Goal: Task Accomplishment & Management: Manage account settings

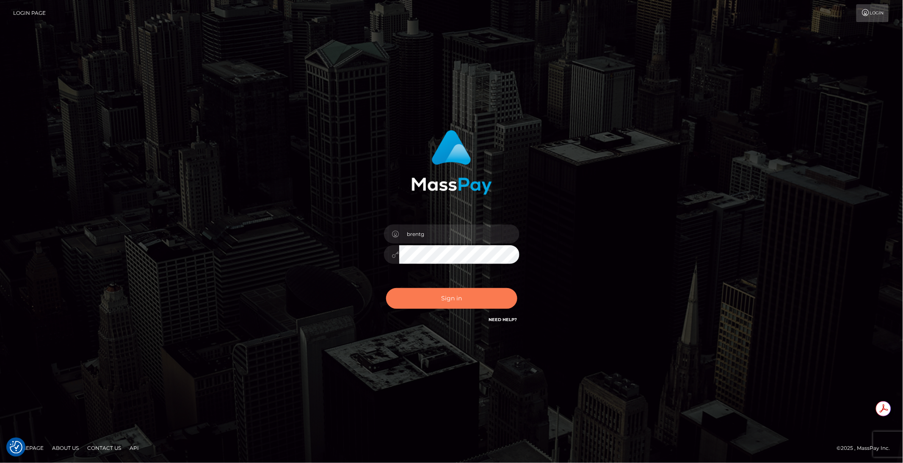
click at [441, 300] on button "Sign in" at bounding box center [451, 298] width 131 height 21
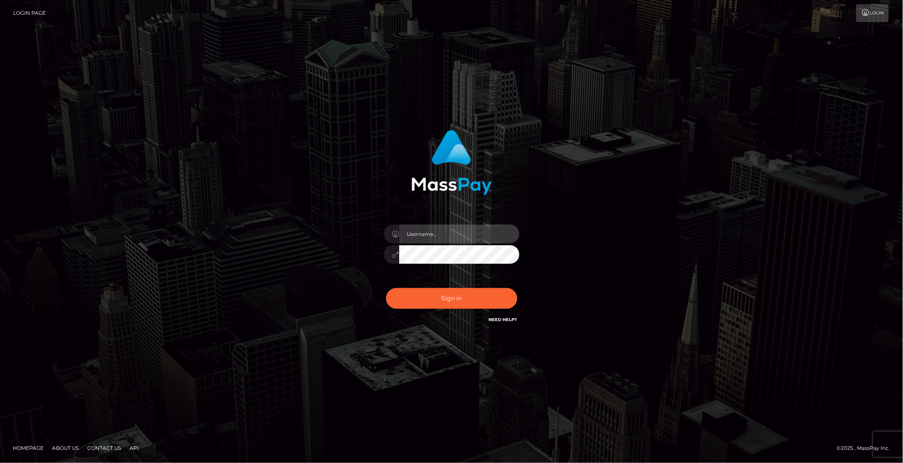
type input "brentg"
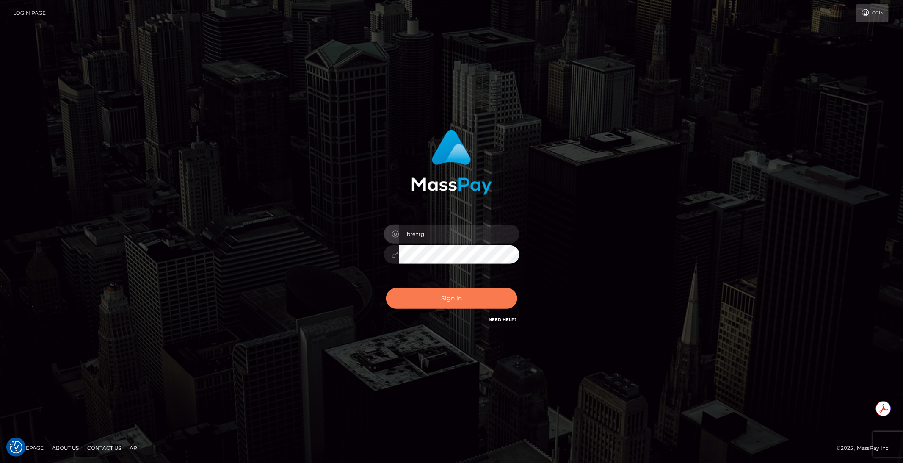
click at [434, 301] on button "Sign in" at bounding box center [451, 298] width 131 height 21
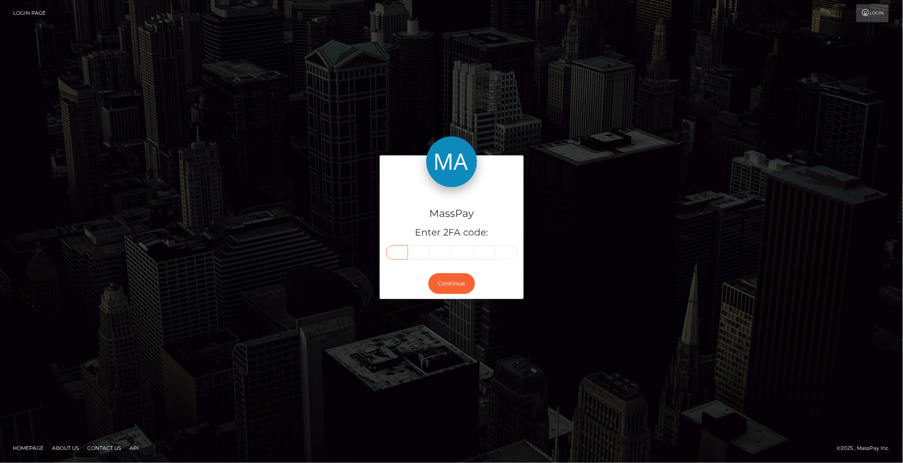
paste input "7"
type input "7"
type input "4"
type input "5"
type input "0"
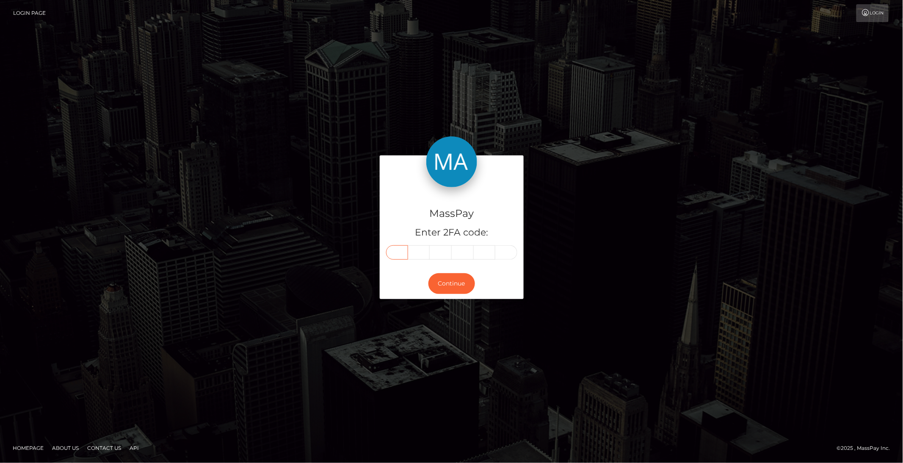
type input "7"
type input "6"
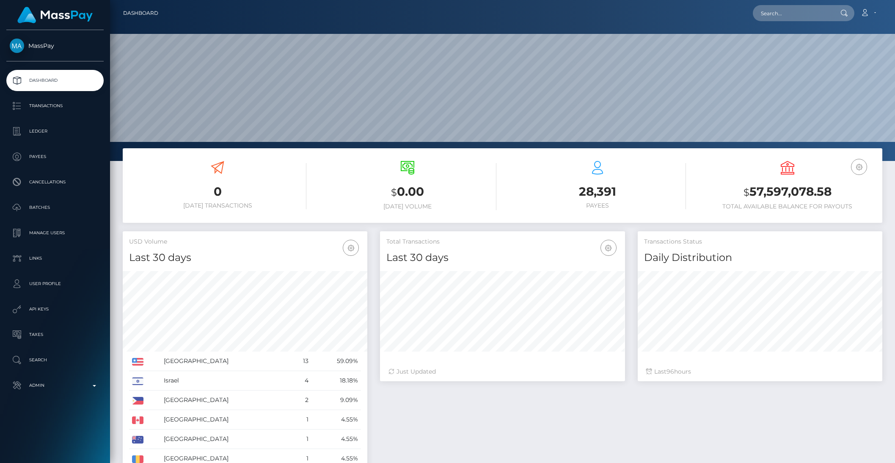
scroll to position [149, 244]
click at [44, 380] on p "Admin" at bounding box center [55, 385] width 91 height 13
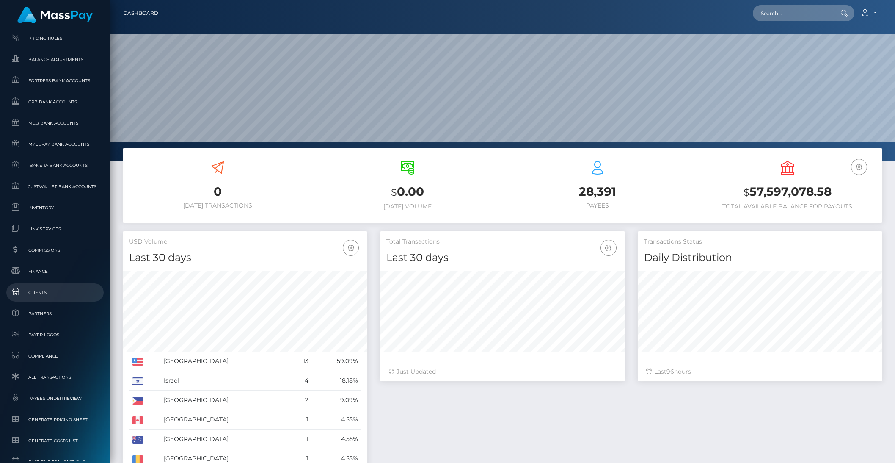
click at [40, 297] on link "Clients" at bounding box center [54, 292] width 97 height 18
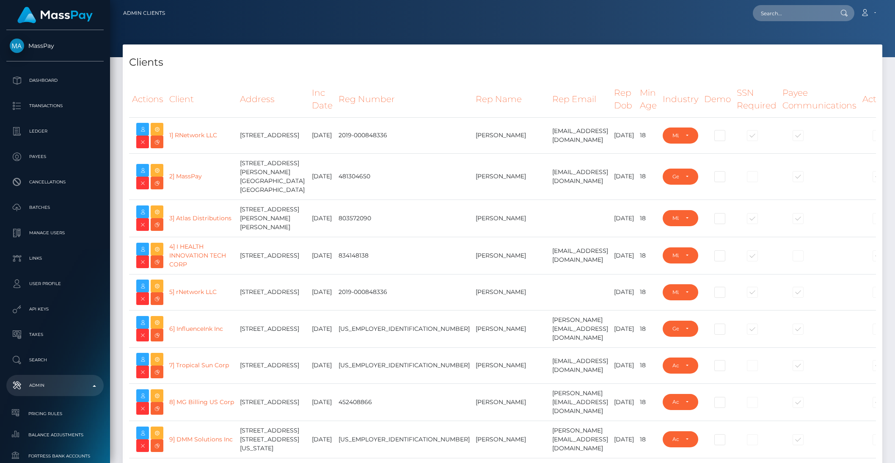
select select "223"
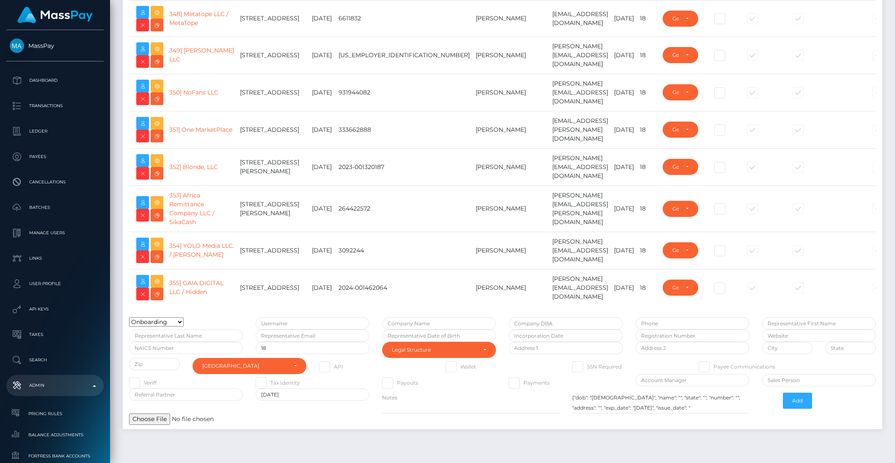
scroll to position [14372, 0]
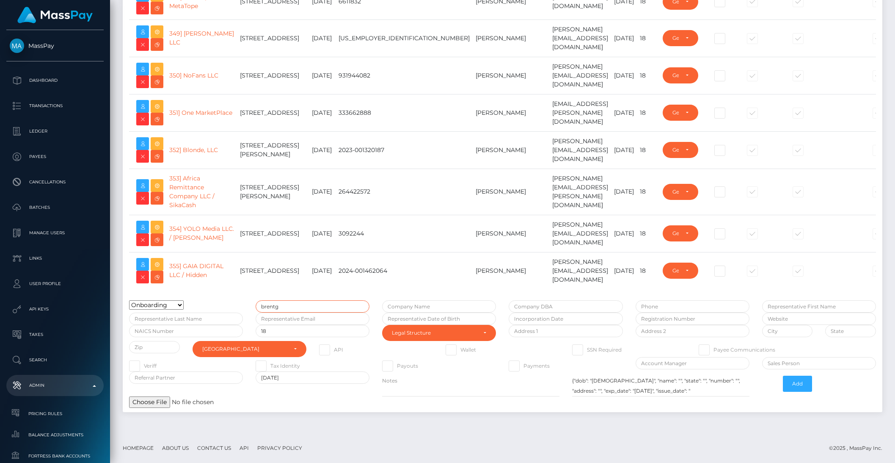
click at [289, 303] on input "brentg" at bounding box center [313, 306] width 114 height 12
type input "akalt.ape"
type input "Big Ape"
type input "+33659914502"
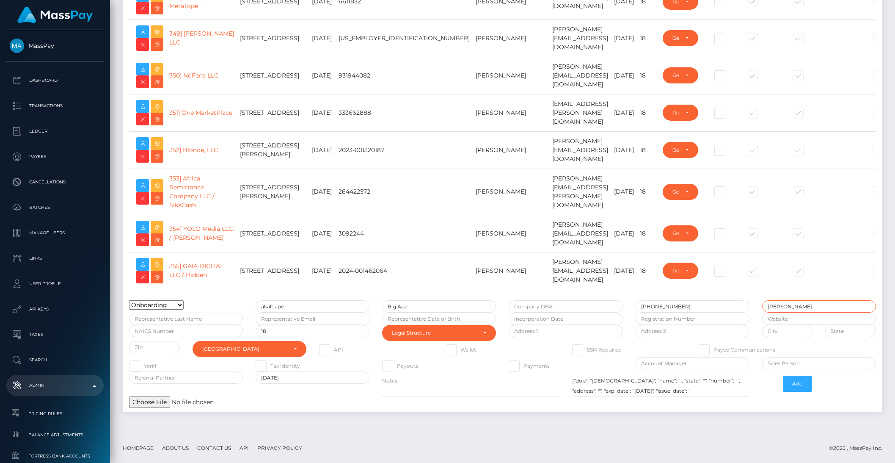
type input "Adrien"
type input "Kalt"
click at [284, 322] on input "text" at bounding box center [313, 318] width 114 height 12
paste input "745076"
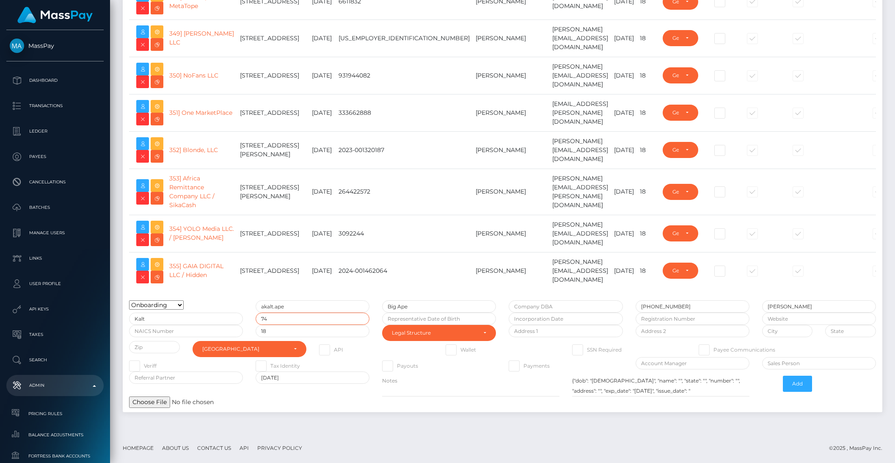
type input "7"
type input "adrien@bigape.co"
type input "2"
type input "2025-09-22"
click at [431, 321] on input "2025-09-22" at bounding box center [439, 318] width 114 height 12
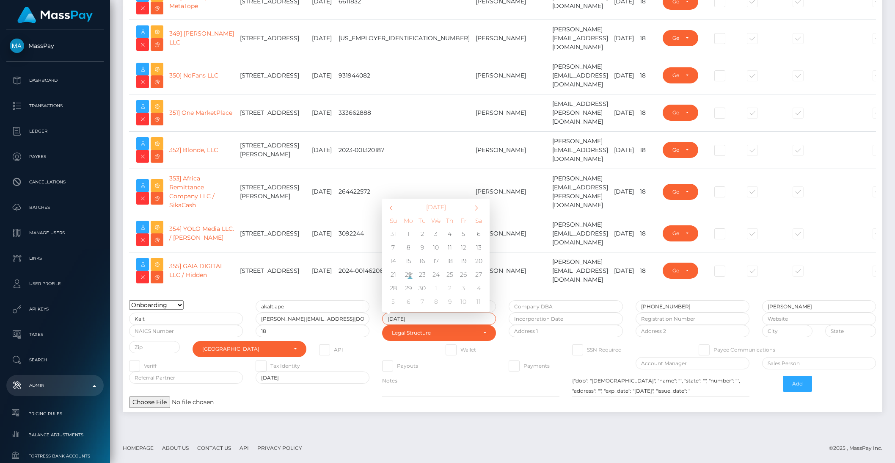
type input "1997-06-13"
type input "2025-09-22"
click at [564, 318] on input "text" at bounding box center [566, 318] width 114 height 12
type input "2025-09-22"
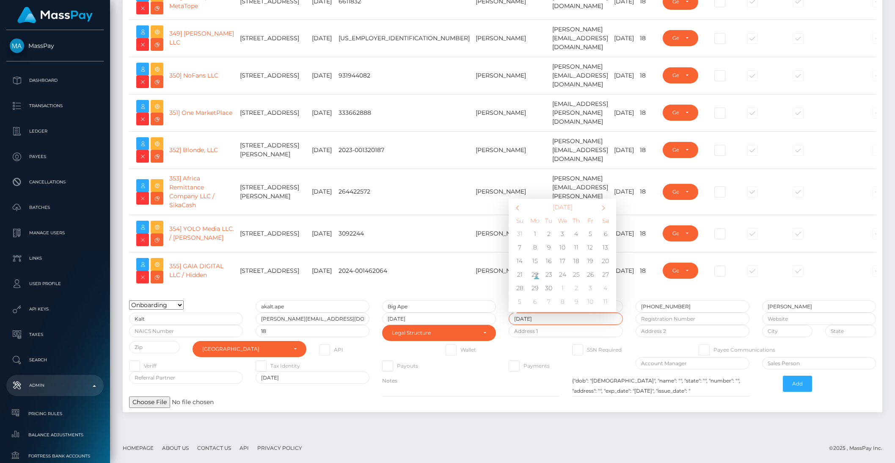
type input "2022-03-14"
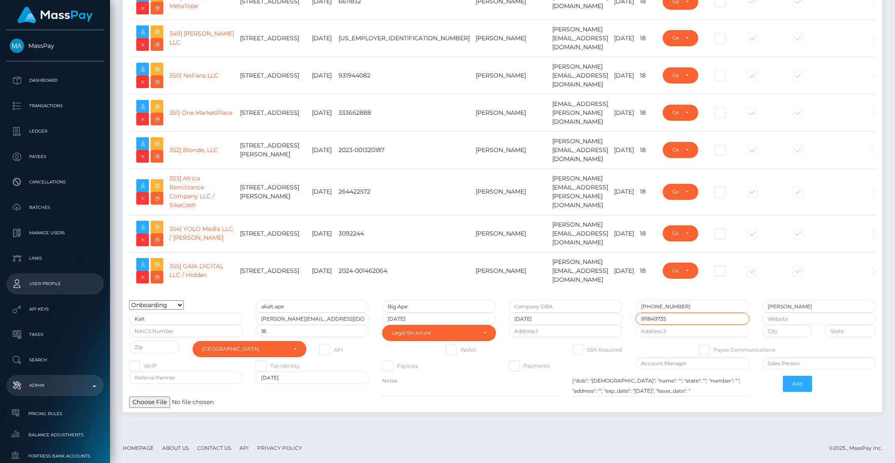
type input "911849735"
type input "1 Rue de Stockholm"
type input "Paris"
type input "75008"
click at [262, 352] on div "United States" at bounding box center [244, 348] width 85 height 7
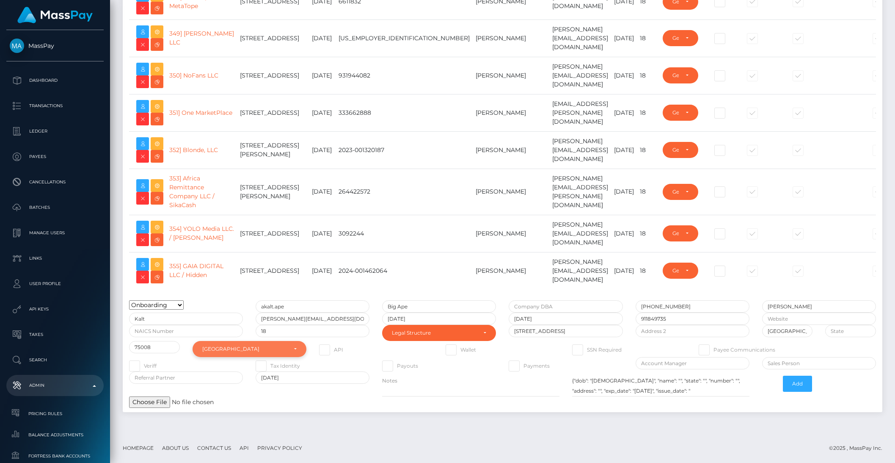
scroll to position [3539, 0]
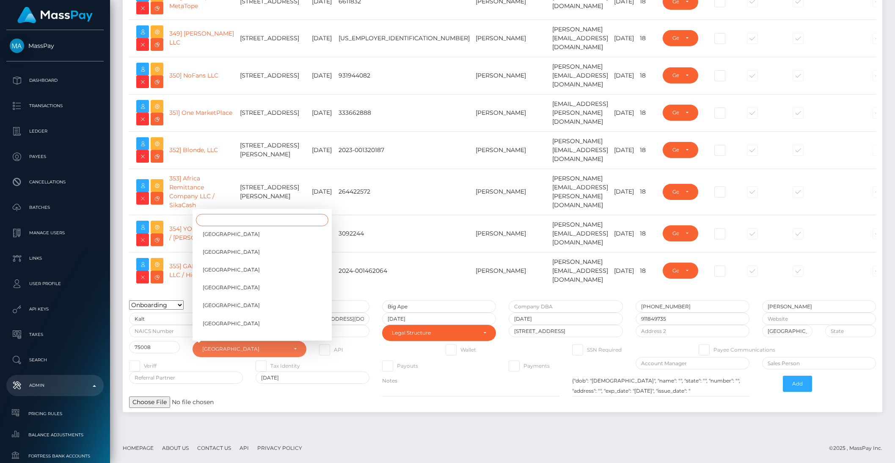
click at [209, 222] on input "Search" at bounding box center [262, 220] width 132 height 12
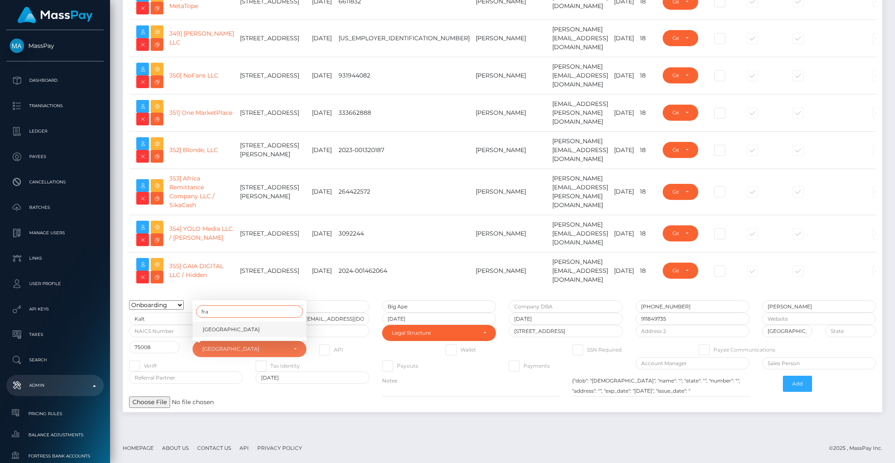
type input "fra"
click at [223, 331] on link "France" at bounding box center [250, 329] width 114 height 16
select select "73"
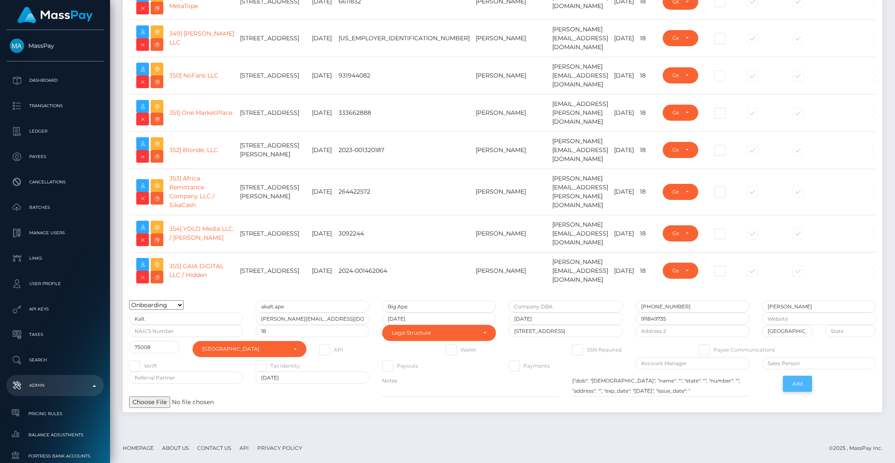
click at [803, 385] on button "Add" at bounding box center [797, 383] width 29 height 16
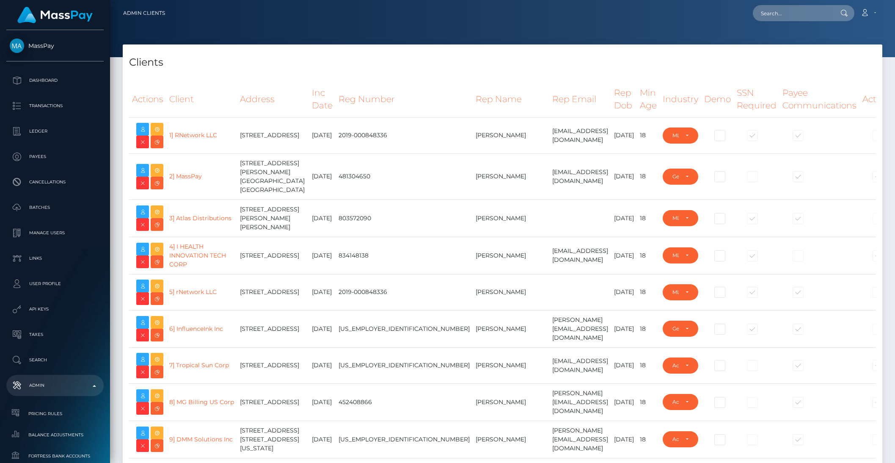
select select "223"
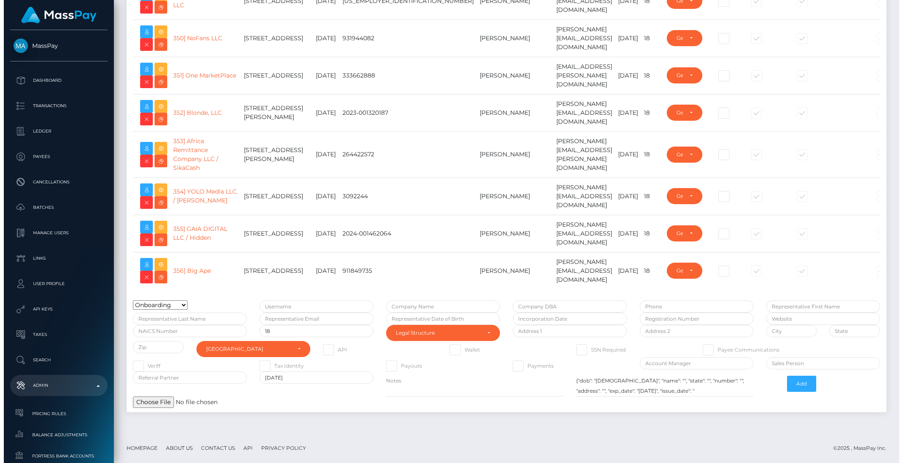
scroll to position [14408, 0]
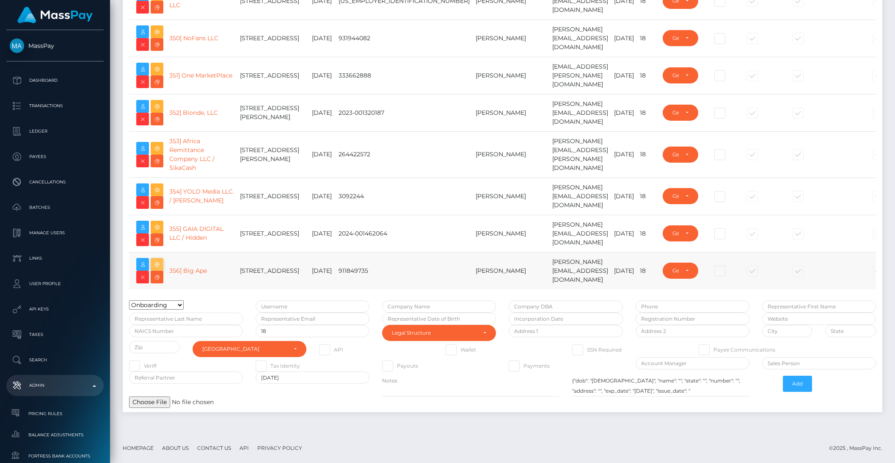
click at [157, 259] on icon at bounding box center [157, 264] width 10 height 11
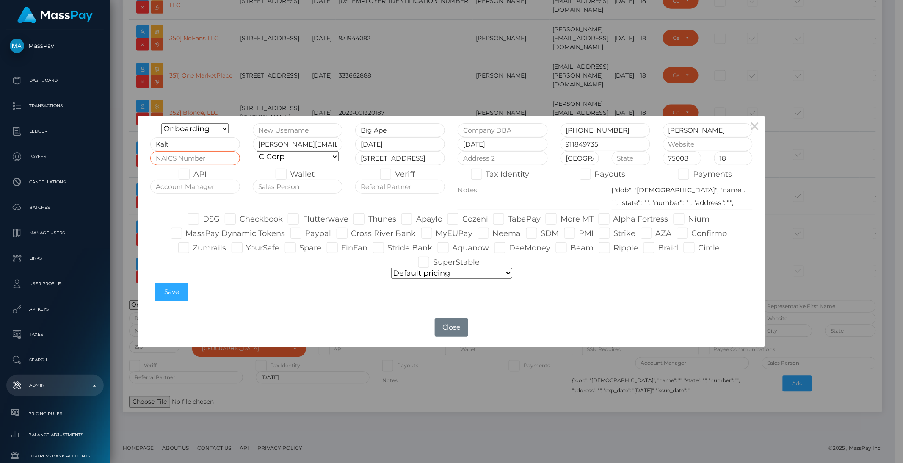
click at [202, 161] on input "text" at bounding box center [195, 158] width 90 height 14
type input "2"
type input "511210"
type input "brentg"
click at [686, 137] on input "text" at bounding box center [708, 144] width 90 height 14
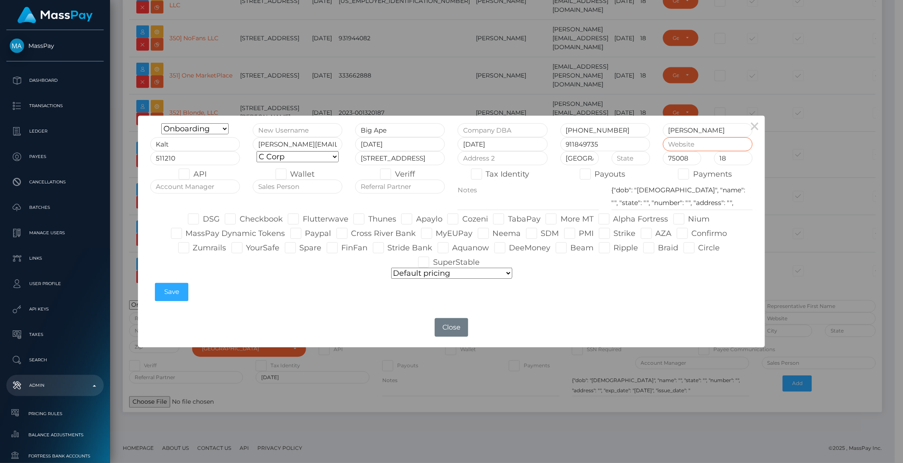
paste input "https://dolly.gg/"
type input "https://dolly.gg/"
click at [214, 188] on input "text" at bounding box center [195, 186] width 90 height 14
type input "Avital"
type input "Kesem"
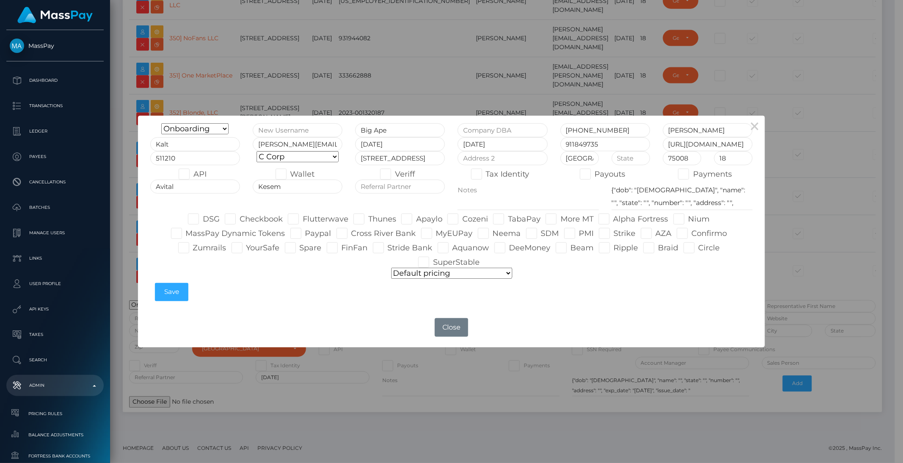
click at [240, 220] on span at bounding box center [240, 218] width 0 height 9
click at [240, 219] on input "Checkbook" at bounding box center [243, 216] width 6 height 6
checkbox input "true"
click at [368, 218] on span at bounding box center [368, 218] width 0 height 9
click at [368, 218] on input "Thunes" at bounding box center [371, 216] width 6 height 6
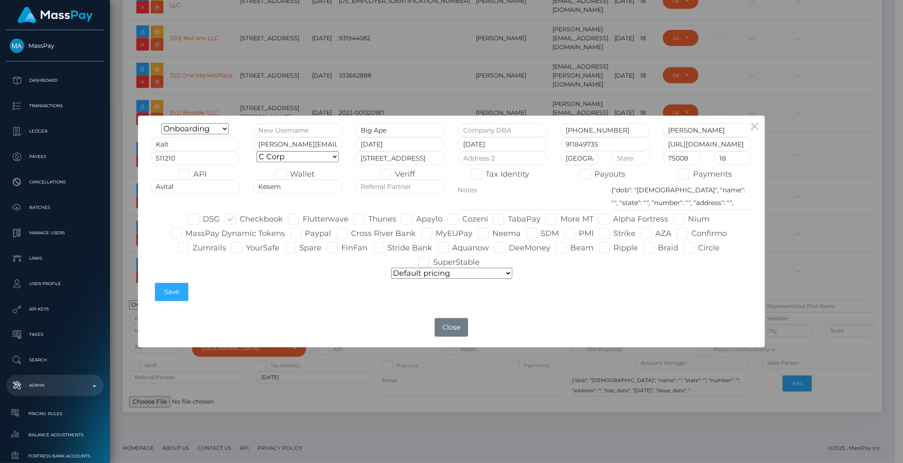
checkbox input "true"
click at [462, 220] on span at bounding box center [462, 218] width 0 height 9
click at [462, 219] on input "Cozeni" at bounding box center [465, 216] width 6 height 6
checkbox input "true"
click at [435, 219] on label "Apaylo" at bounding box center [421, 218] width 41 height 11
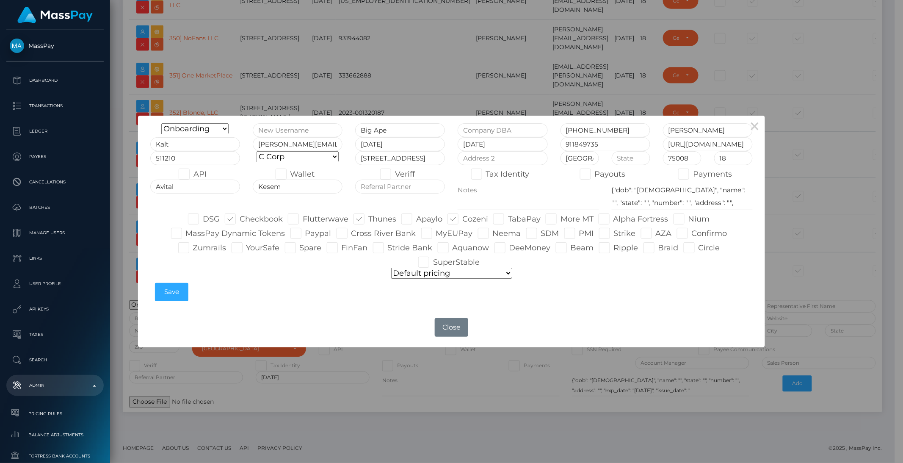
click at [422, 219] on input "Apaylo" at bounding box center [419, 216] width 6 height 6
checkbox input "true"
click at [623, 220] on label "Alpha Fortress" at bounding box center [633, 218] width 70 height 11
click at [619, 219] on input "Alpha Fortress" at bounding box center [616, 216] width 6 height 6
checkbox input "true"
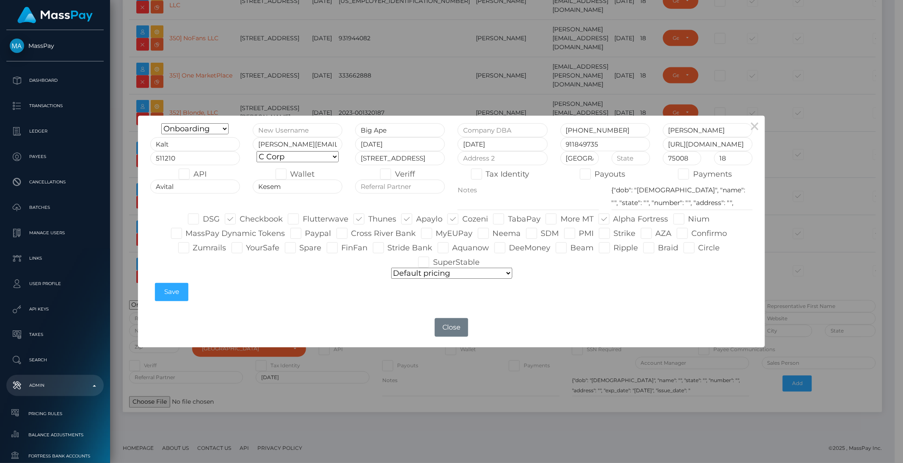
click at [692, 232] on span at bounding box center [692, 233] width 0 height 9
click at [692, 232] on input "Confirmo" at bounding box center [695, 231] width 6 height 6
checkbox input "true"
click at [614, 234] on span at bounding box center [614, 233] width 0 height 9
click at [614, 233] on input "Strike" at bounding box center [617, 231] width 6 height 6
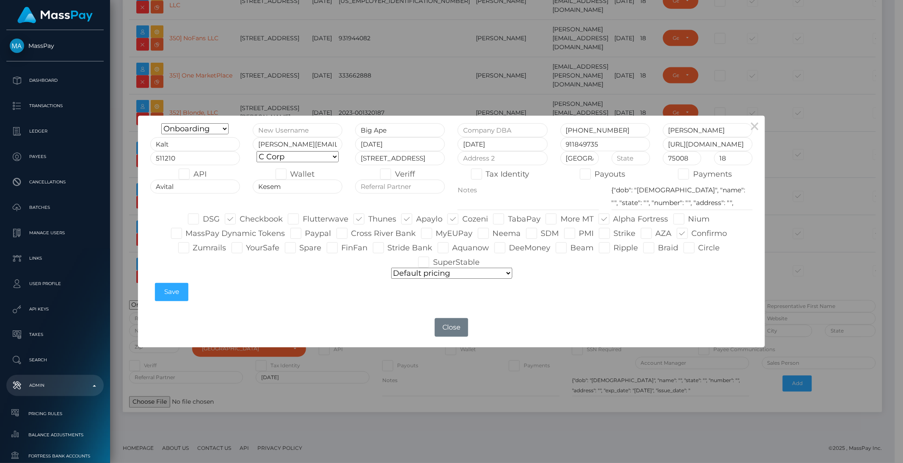
checkbox input "true"
click at [270, 235] on label "MassPay Dynamic Tokens" at bounding box center [228, 233] width 114 height 11
click at [191, 233] on input "MassPay Dynamic Tokens" at bounding box center [189, 231] width 6 height 6
checkbox input "true"
click at [264, 247] on label "YourSafe" at bounding box center [256, 247] width 48 height 11
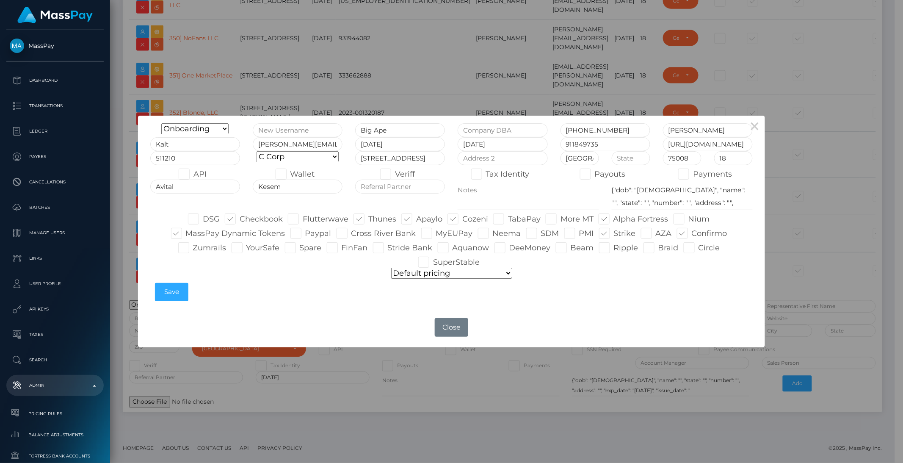
click at [252, 247] on input "YourSafe" at bounding box center [249, 245] width 6 height 6
checkbox input "true"
click at [540, 251] on label "DeeMoney" at bounding box center [522, 247] width 56 height 11
click at [515, 248] on input "DeeMoney" at bounding box center [512, 245] width 6 height 6
checkbox input "true"
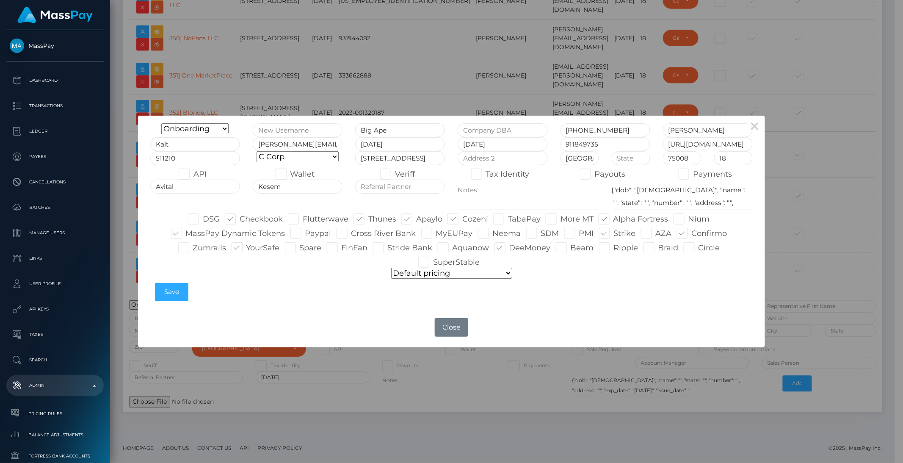
click at [193, 248] on span at bounding box center [193, 247] width 0 height 9
click at [193, 248] on input "Zumrails" at bounding box center [196, 245] width 6 height 6
checkbox input "true"
click at [424, 224] on label "Apaylo" at bounding box center [421, 218] width 41 height 11
click at [422, 219] on input "Apaylo" at bounding box center [419, 216] width 6 height 6
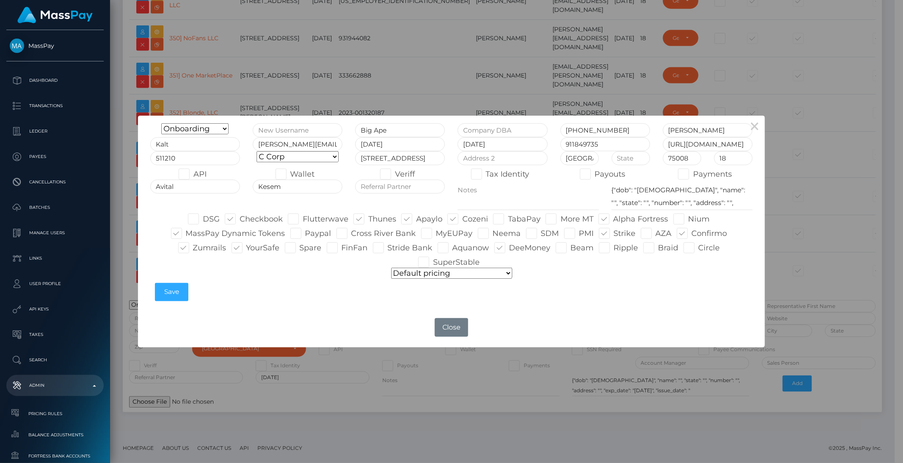
checkbox input "false"
click at [509, 253] on label "DeeMoney" at bounding box center [522, 247] width 56 height 11
click at [509, 248] on input "DeeMoney" at bounding box center [512, 245] width 6 height 6
checkbox input "false"
click at [624, 220] on label "Alpha Fortress" at bounding box center [633, 218] width 70 height 11
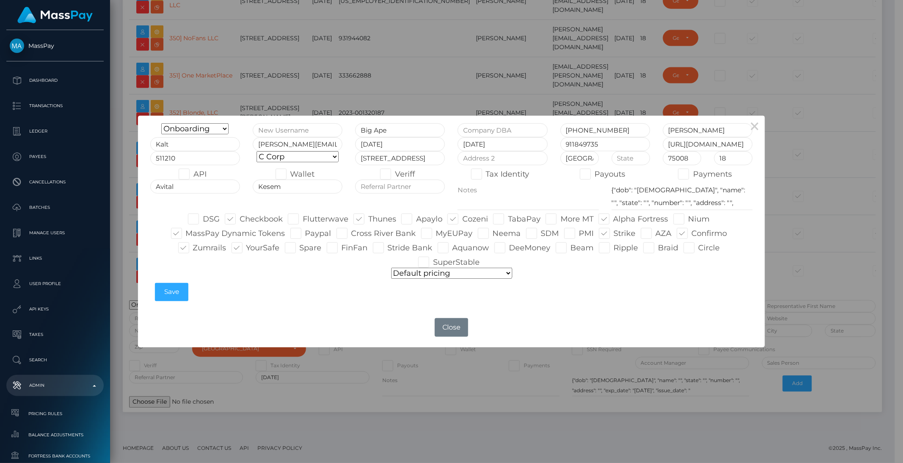
click at [619, 219] on input "Alpha Fortress" at bounding box center [616, 216] width 6 height 6
checkbox input "false"
click at [629, 306] on div "Onboarding Live Design Partner Internal Deactivated Declined Big Ape +336599145…" at bounding box center [451, 212] width 627 height 192
drag, startPoint x: 640, startPoint y: 190, endPoint x: 669, endPoint y: 190, distance: 29.2
click at [669, 190] on textarea "{"dob": "1979-05-16", "name": "", "state": "", "number": "", "address": "", "ex…" at bounding box center [682, 194] width 141 height 31
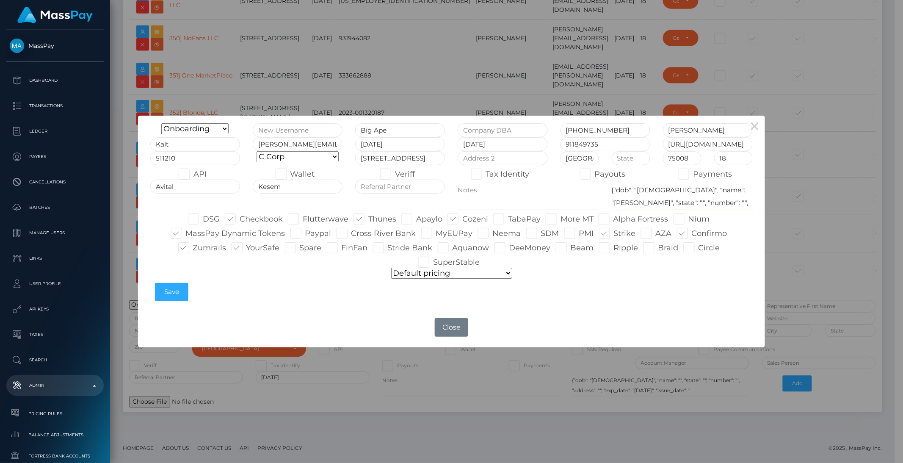
click at [700, 203] on textarea "{"dob": "1979-05-16", "name": "", "state": "", "number": "", "address": "", "ex…" at bounding box center [682, 194] width 141 height 31
click at [661, 187] on textarea "{"dob": "1979-05-16", "name": "", "state": "", "number": "", "address": "", "ex…" at bounding box center [682, 194] width 141 height 31
click at [670, 187] on textarea "{"dob": "1979-05-16", "name": "", "state": "", "number": "", "address": "", "ex…" at bounding box center [682, 194] width 141 height 31
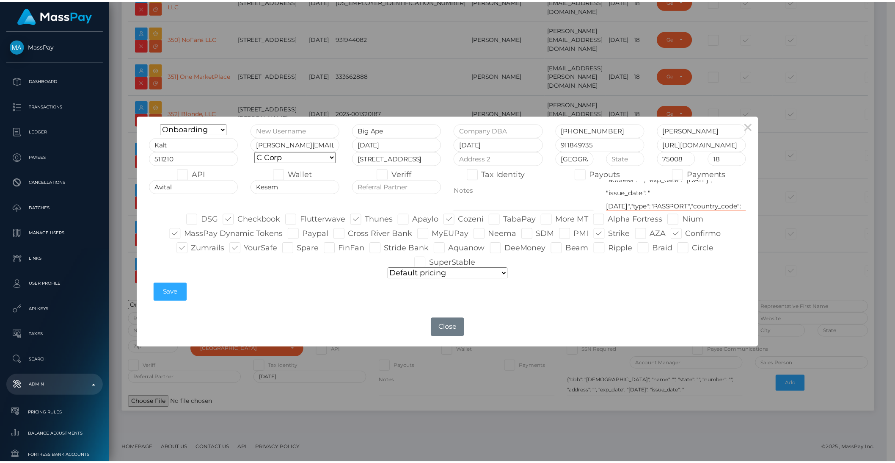
scroll to position [52, 0]
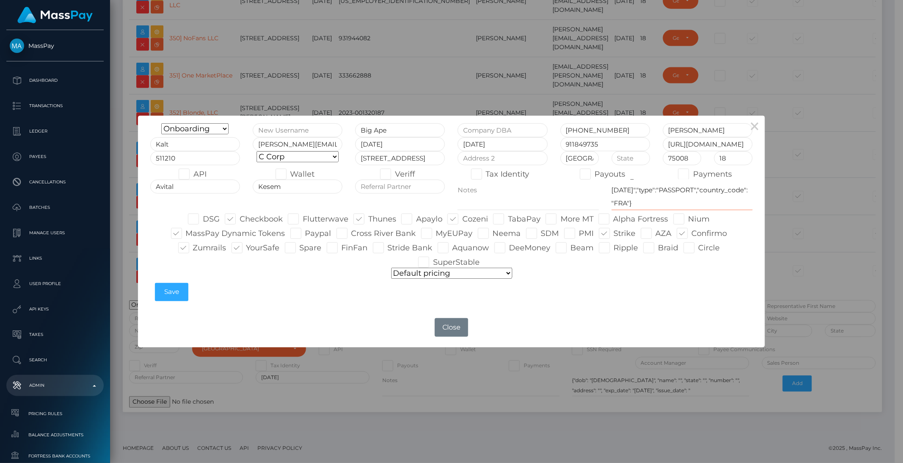
type textarea "{"dob": "1997-06-13", "name": "Adrien Kalt", "state": "", "number": "", "addres…"
click at [592, 176] on label "Payouts" at bounding box center [603, 173] width 46 height 11
click at [595, 174] on input "Payouts" at bounding box center [598, 171] width 6 height 6
checkbox input "true"
drag, startPoint x: 180, startPoint y: 173, endPoint x: 192, endPoint y: 177, distance: 13.0
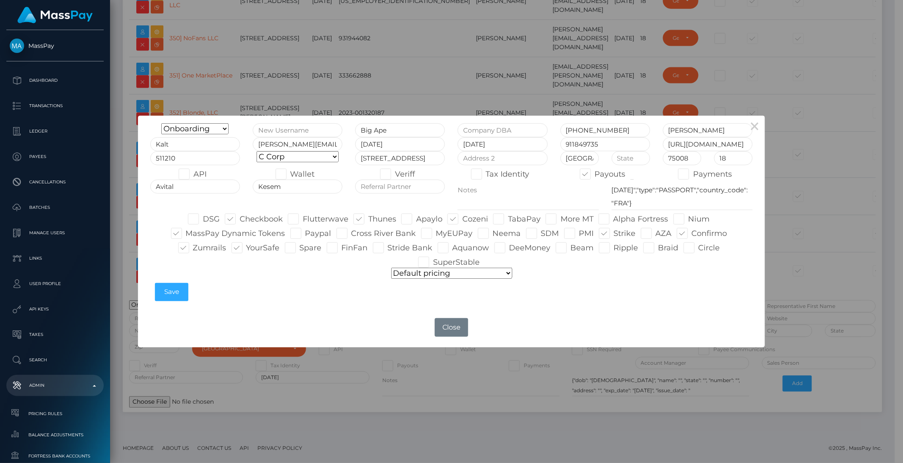
click at [193, 172] on span at bounding box center [193, 173] width 0 height 9
click at [193, 172] on input "API" at bounding box center [196, 171] width 6 height 6
checkbox input "true"
click at [181, 291] on button "Save" at bounding box center [171, 292] width 33 height 18
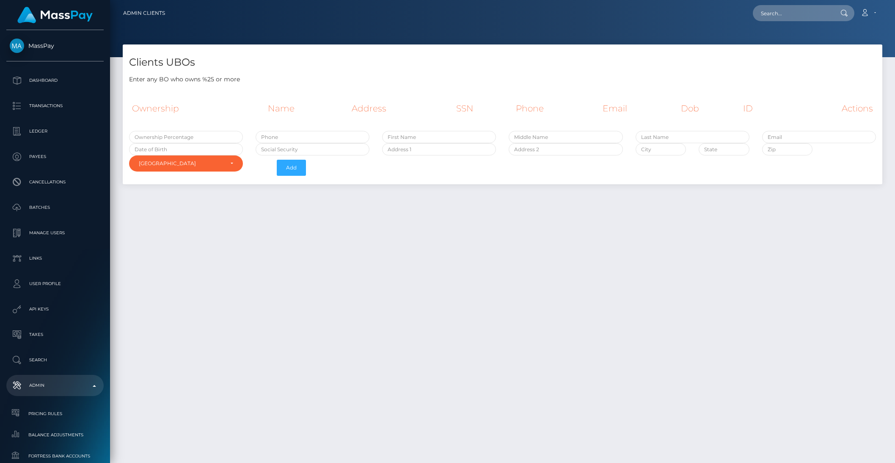
select select "223"
click at [177, 139] on input "text" at bounding box center [186, 137] width 114 height 12
type input "44.42"
type input "+33648456291"
type input "Antoine"
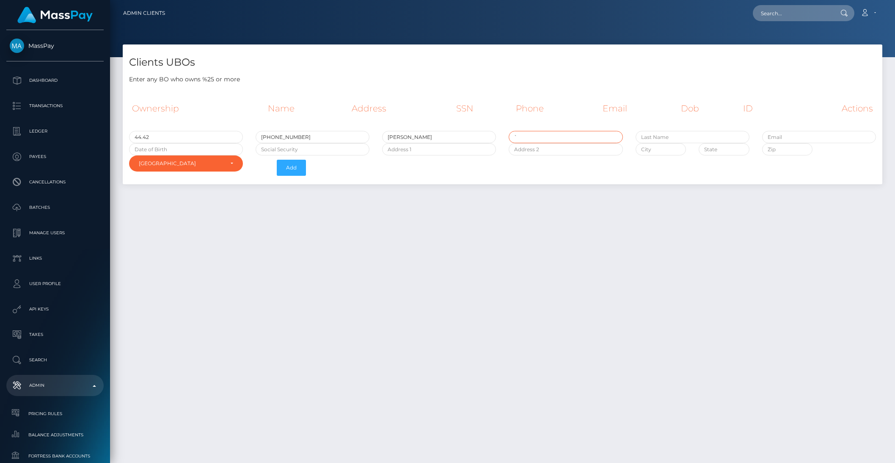
type input "`"
type input "Davy"
type input "antoine@dolly.gg"
type input "[DATE]"
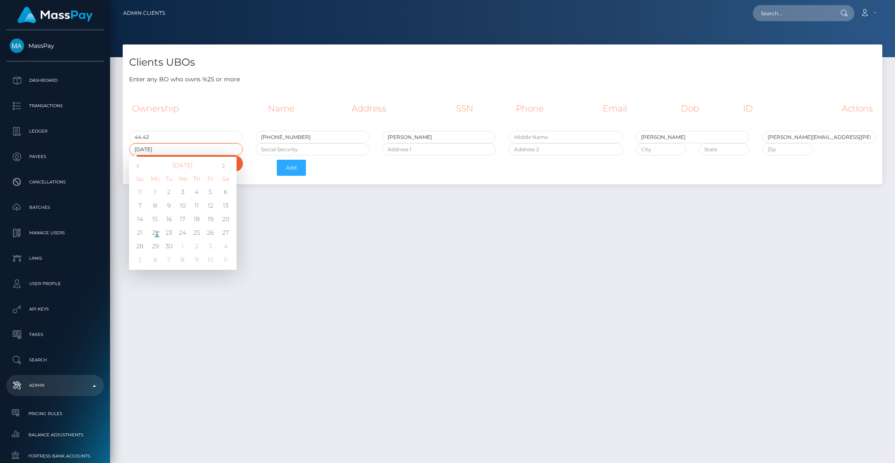
type input "1996-10-20"
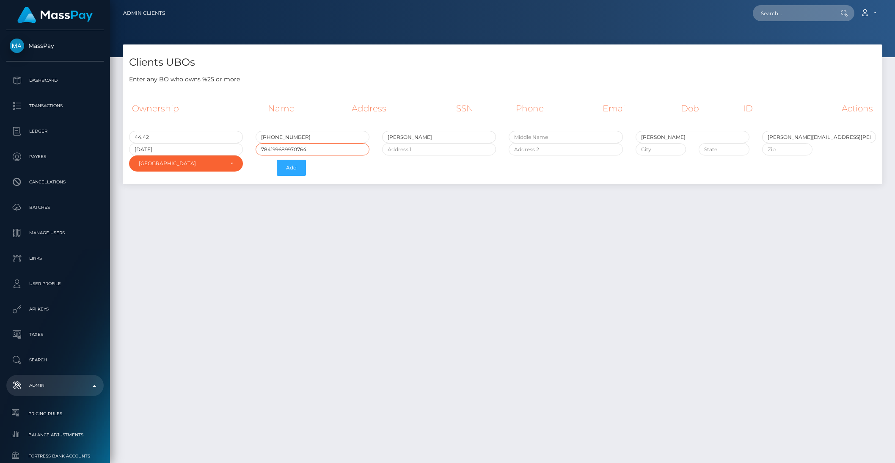
type input "784199689970764"
type input "Flat T1-2405, 415-Al Kheeran First"
type input "PO Box 12"
type input "Dubai"
click at [176, 167] on div "[GEOGRAPHIC_DATA]" at bounding box center [186, 163] width 114 height 16
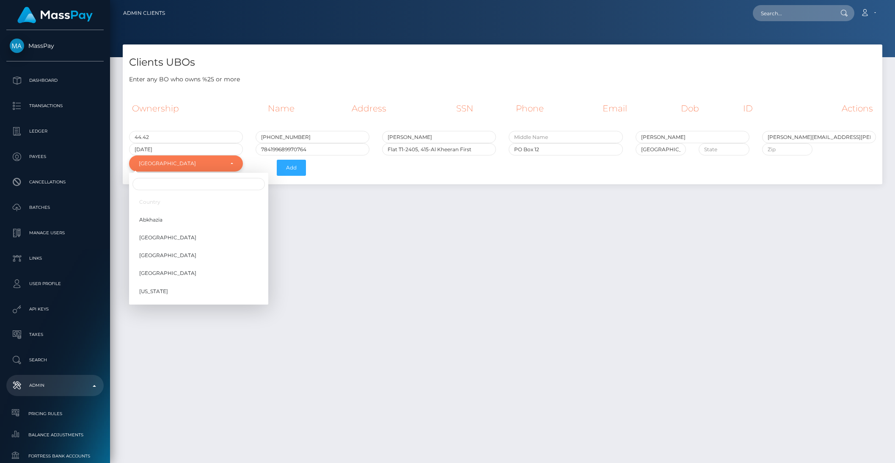
scroll to position [3539, 0]
click at [162, 184] on input "Search" at bounding box center [198, 184] width 132 height 12
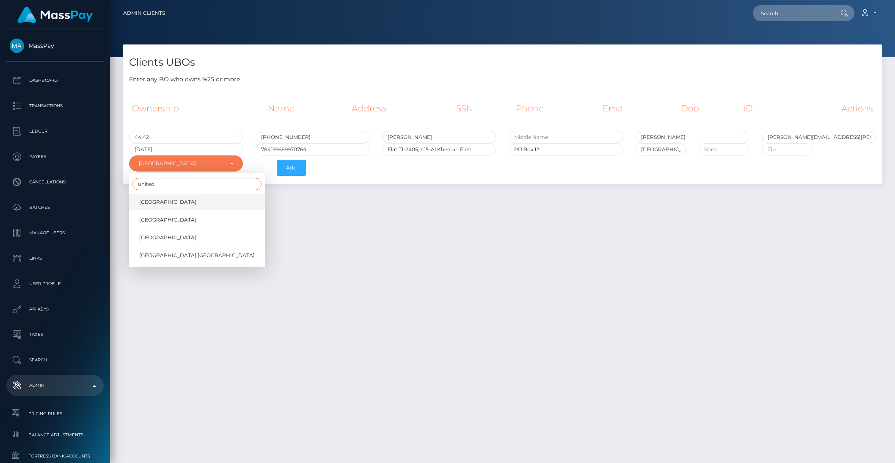
type input "united"
click at [153, 196] on link "[GEOGRAPHIC_DATA]" at bounding box center [197, 202] width 136 height 16
select select "221"
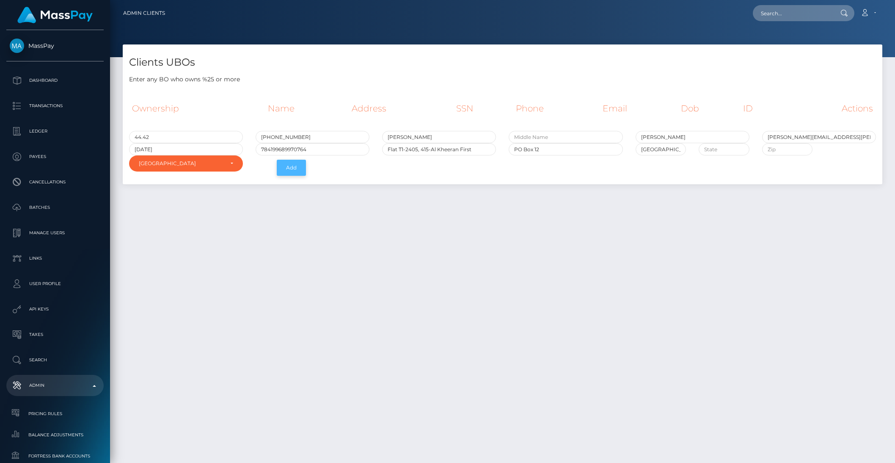
click at [294, 171] on button "Add" at bounding box center [291, 168] width 29 height 16
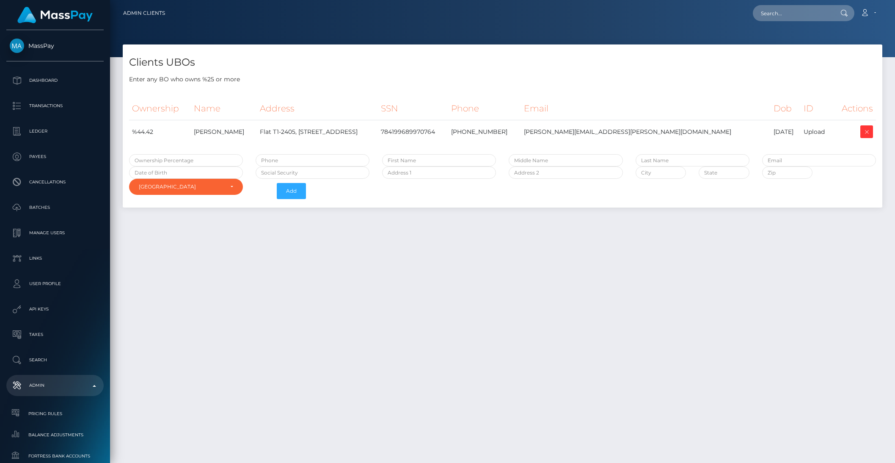
select select "223"
click at [804, 131] on div "Upload" at bounding box center [817, 131] width 26 height 9
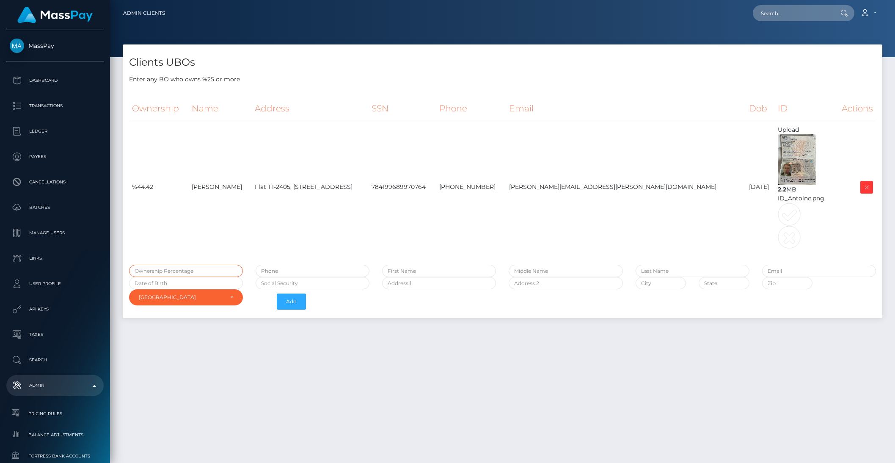
click at [171, 270] on input "text" at bounding box center [186, 271] width 114 height 12
type input "44.42"
type input "3"
type input "[PHONE_NUMBER]"
type input "Bnjamin"
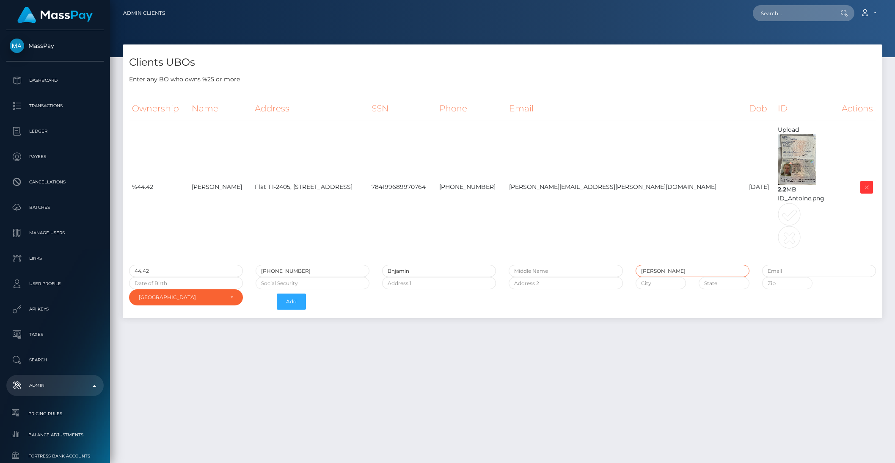
type input "[PERSON_NAME]"
type input "[PERSON_NAME][EMAIL_ADDRESS][DOMAIN_NAME]"
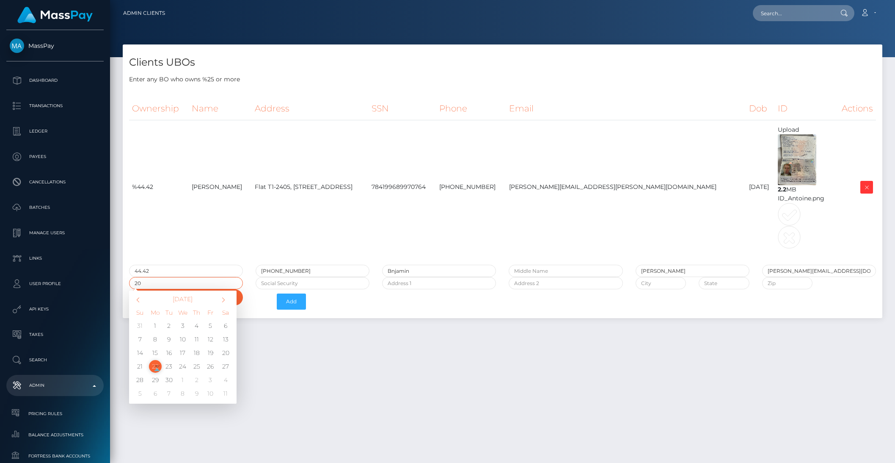
type input "2"
type input "[DATE]"
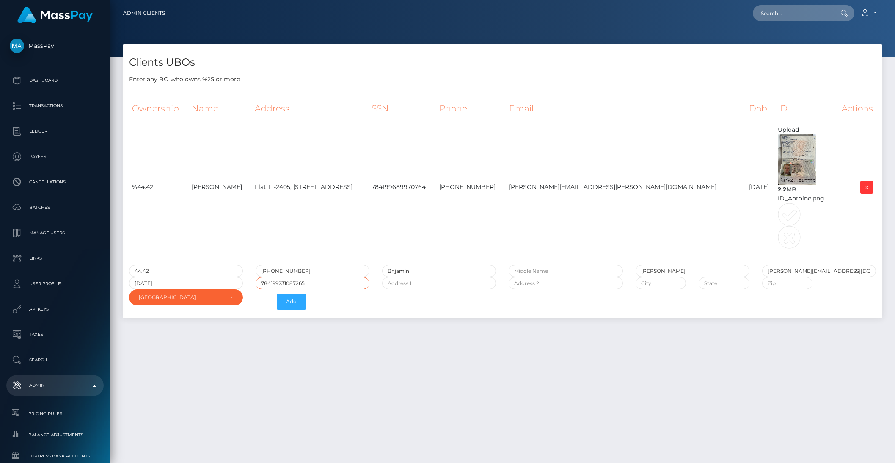
type input "784199231087265"
type input "Flat T2-2905, 415-[PERSON_NAME] First"
type input "PO Box 1"
type input "[GEOGRAPHIC_DATA]"
click at [173, 302] on div "[GEOGRAPHIC_DATA]" at bounding box center [186, 297] width 114 height 16
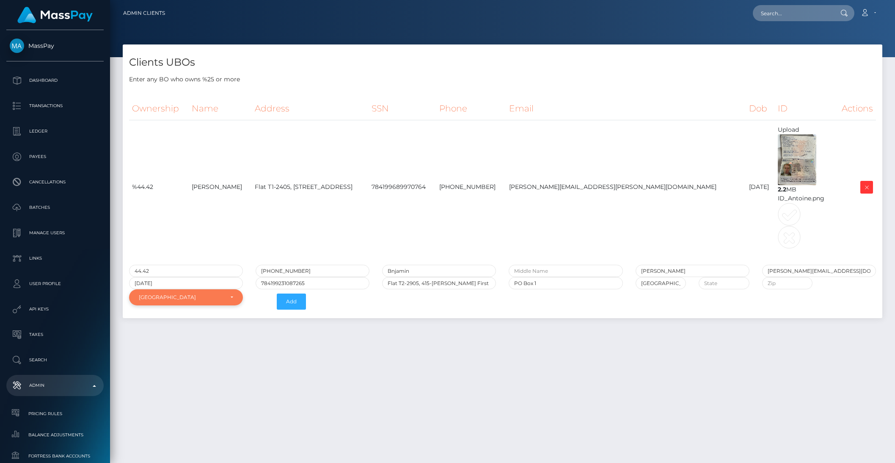
scroll to position [3539, 0]
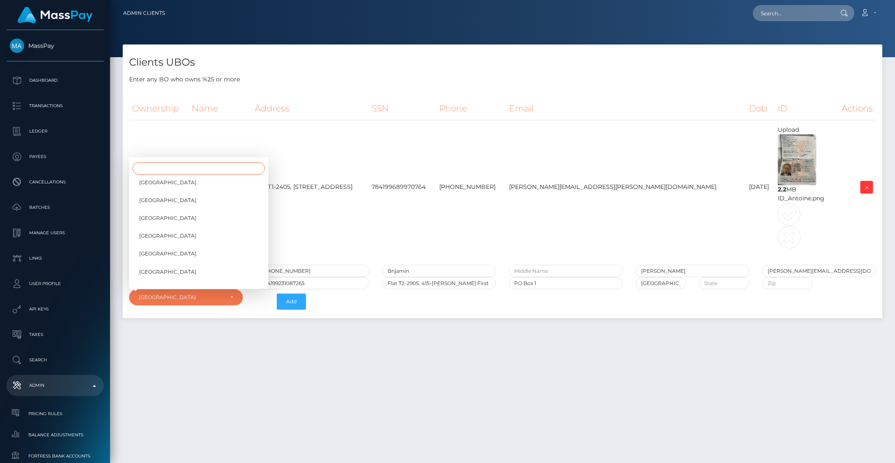
click at [154, 170] on input "Search" at bounding box center [198, 168] width 132 height 12
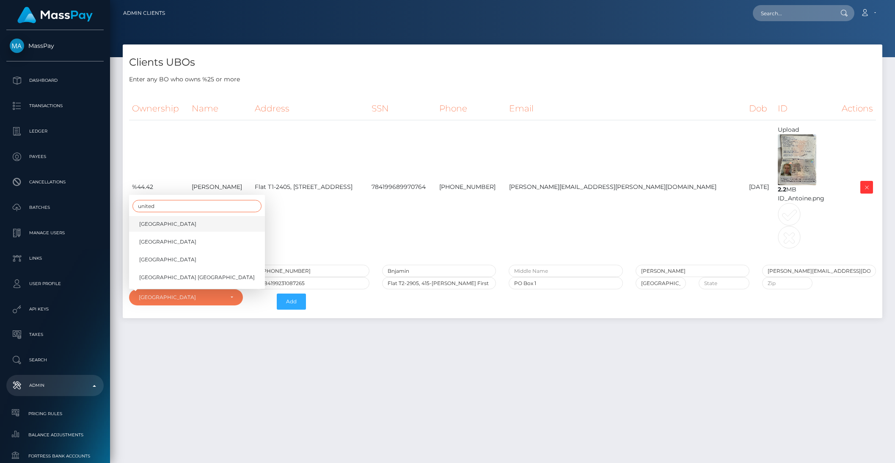
type input "united"
click at [152, 220] on span "[GEOGRAPHIC_DATA]" at bounding box center [167, 224] width 57 height 8
select select "221"
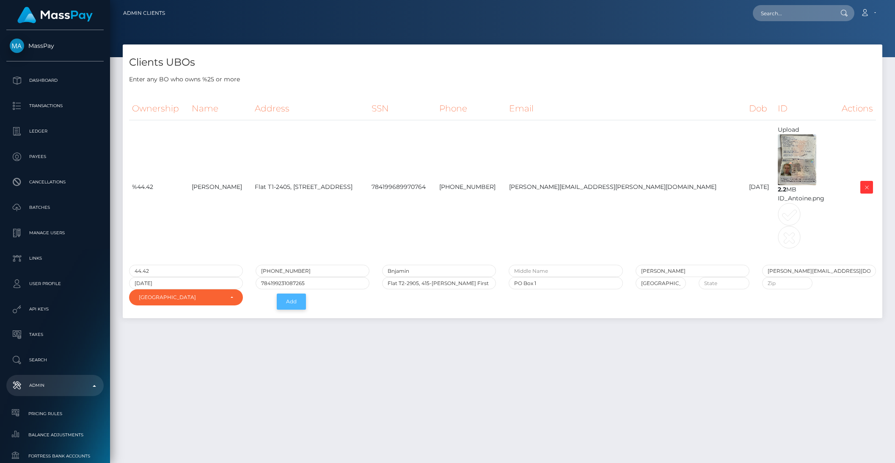
click at [285, 301] on button "Add" at bounding box center [291, 301] width 29 height 16
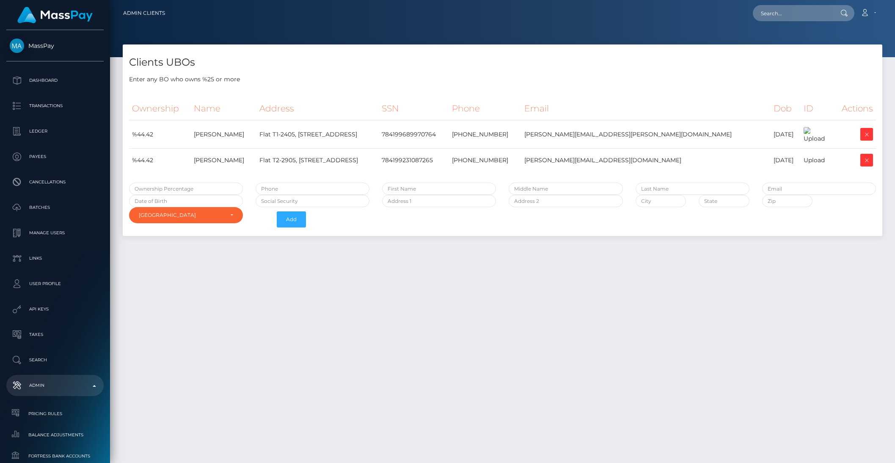
select select "223"
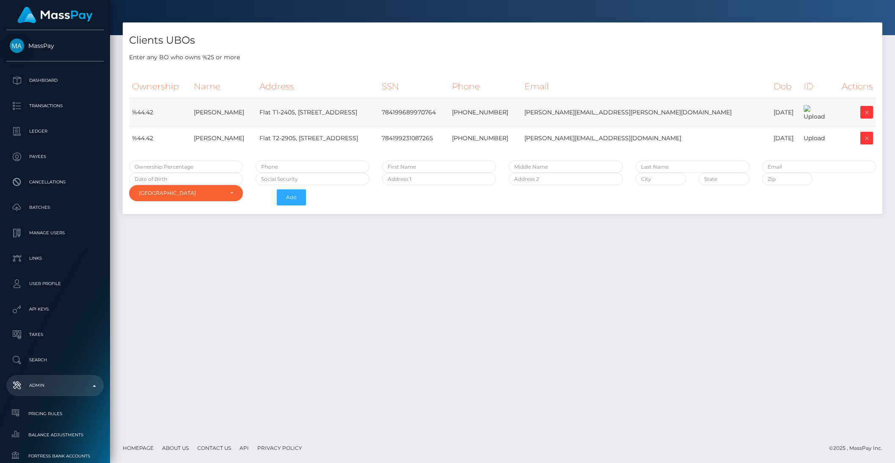
scroll to position [164, 0]
click at [804, 143] on div "Upload" at bounding box center [817, 138] width 26 height 9
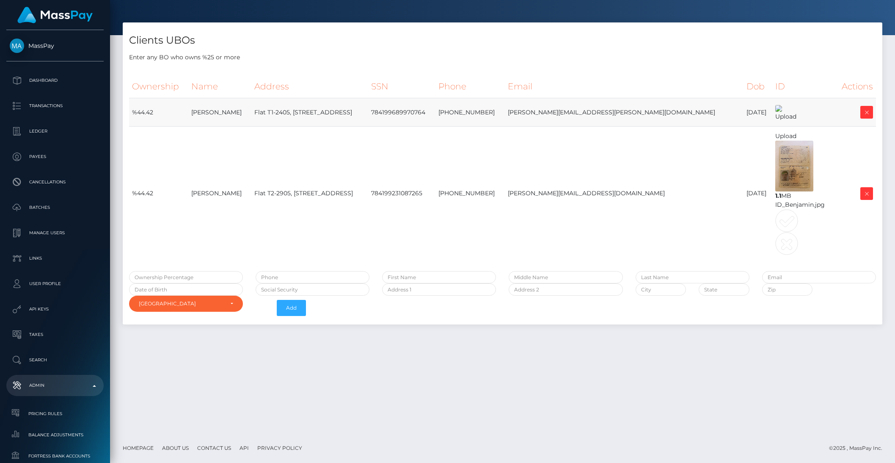
scroll to position [169, 0]
click at [42, 307] on p "API Keys" at bounding box center [55, 309] width 91 height 13
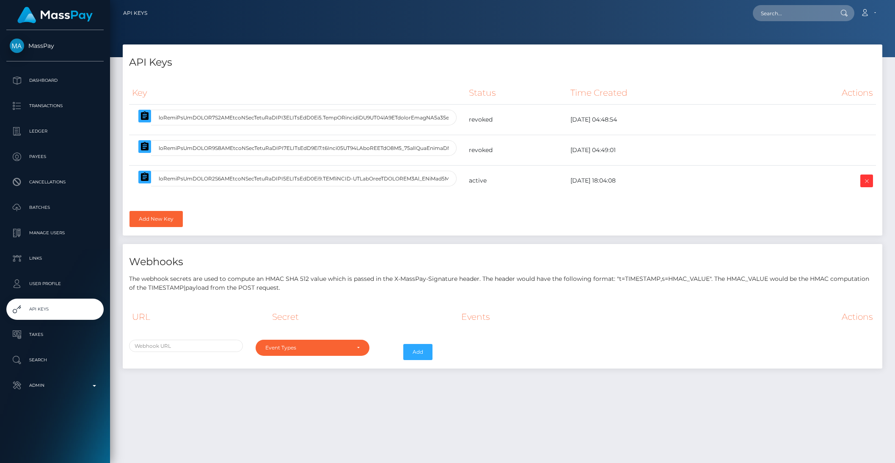
select select
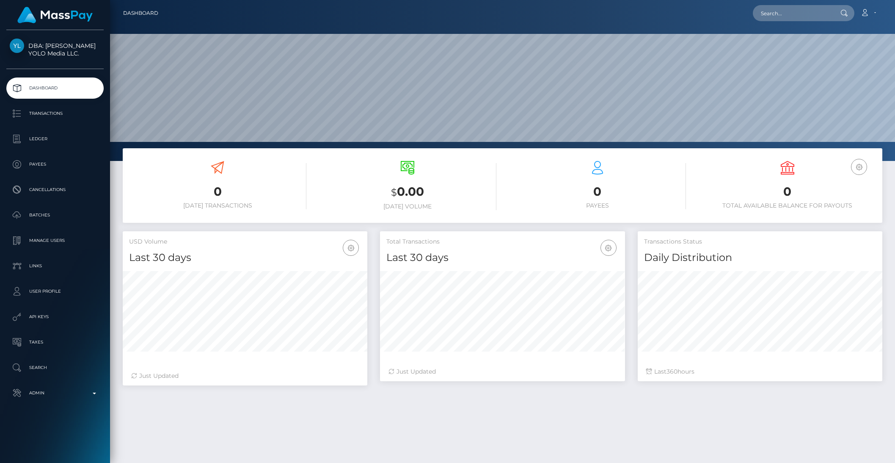
scroll to position [149, 244]
click at [48, 398] on p "Admin" at bounding box center [55, 392] width 91 height 13
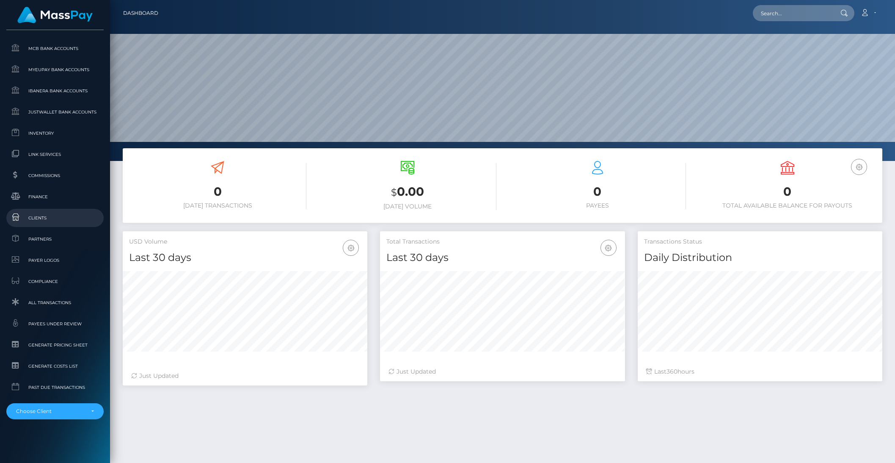
click at [39, 219] on span "Clients" at bounding box center [55, 218] width 91 height 10
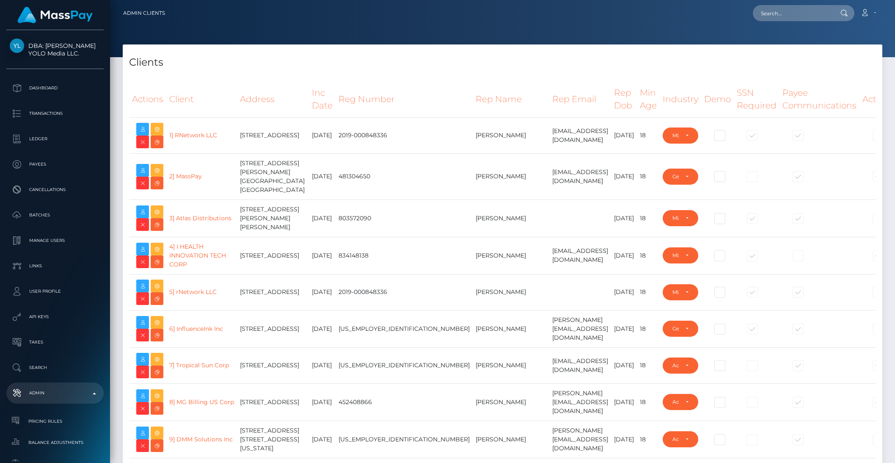
select select "223"
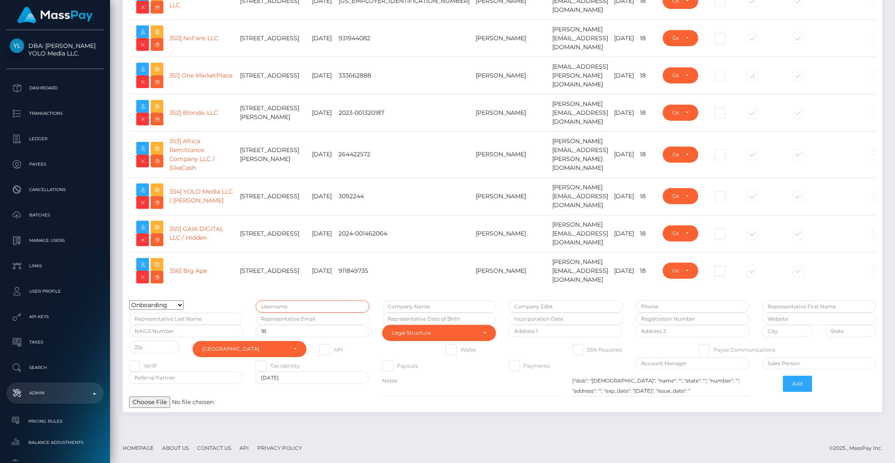
type input "brentg"
click at [663, 262] on div "General" at bounding box center [681, 270] width 36 height 16
click at [198, 267] on link "356] Big Ape" at bounding box center [188, 271] width 38 height 8
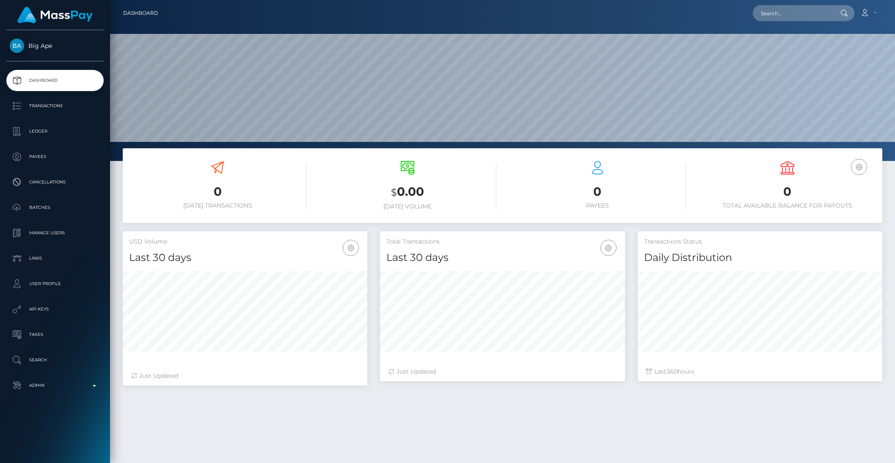
scroll to position [149, 244]
click at [783, 14] on input "text" at bounding box center [793, 13] width 80 height 16
click at [29, 313] on p "API Keys" at bounding box center [55, 309] width 91 height 13
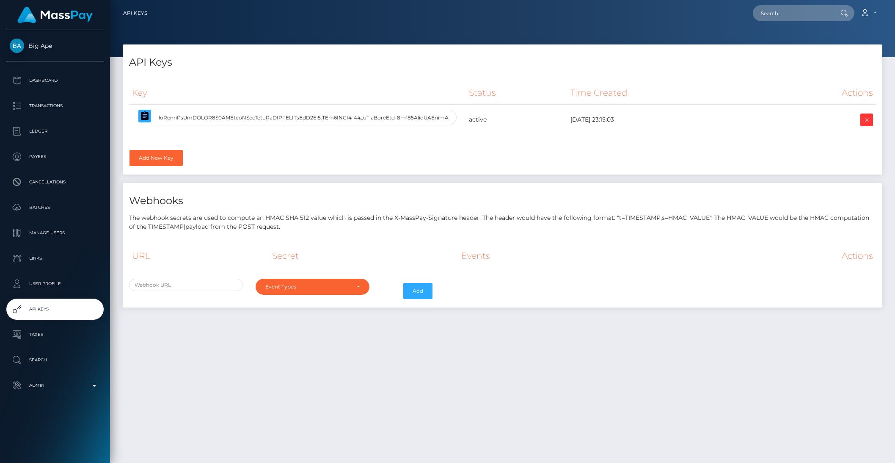
select select
click at [146, 120] on icon "button" at bounding box center [145, 116] width 10 height 10
click at [790, 17] on input "text" at bounding box center [793, 13] width 80 height 16
paste input "826437859744444416_2"
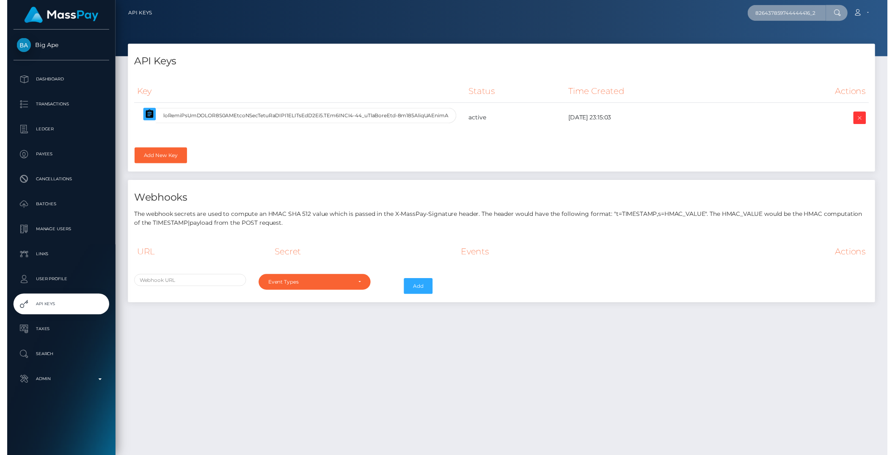
scroll to position [0, 3]
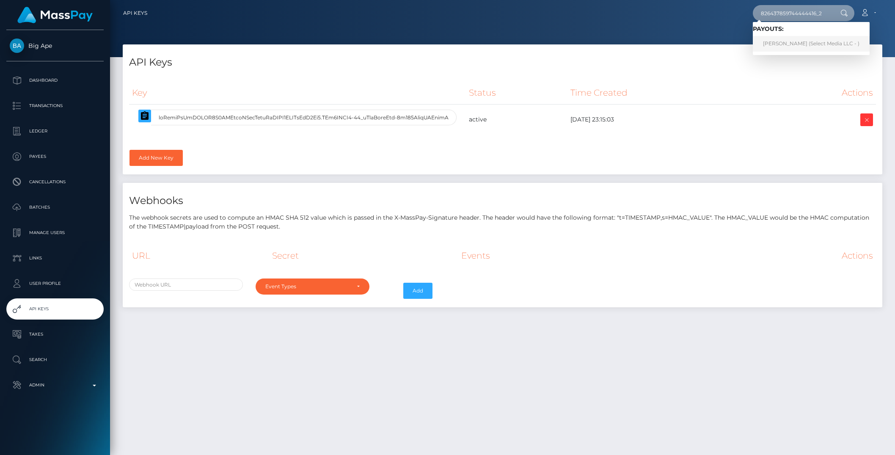
type input "826437859744444416_2"
click at [783, 44] on link "[PERSON_NAME] (Select Media LLC - )" at bounding box center [811, 44] width 117 height 16
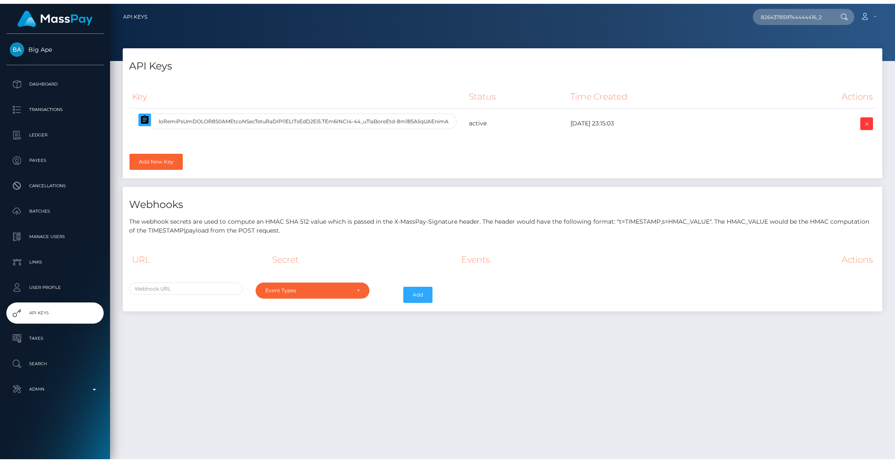
scroll to position [0, 0]
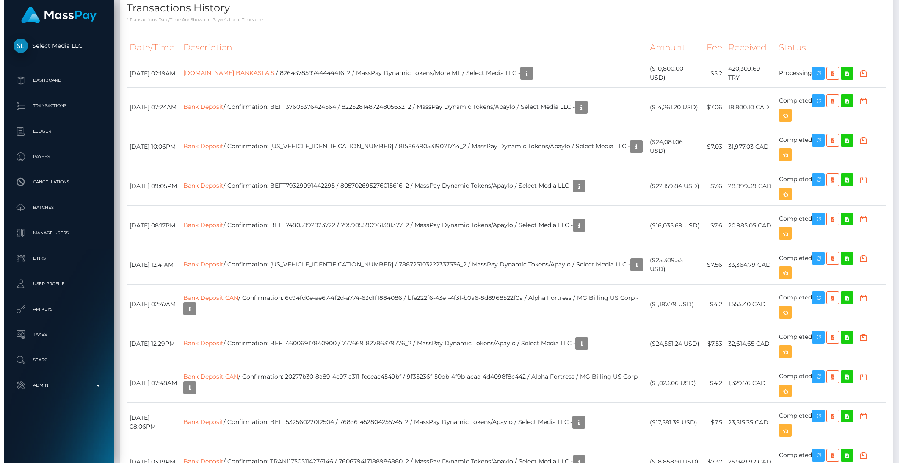
scroll to position [2748, 0]
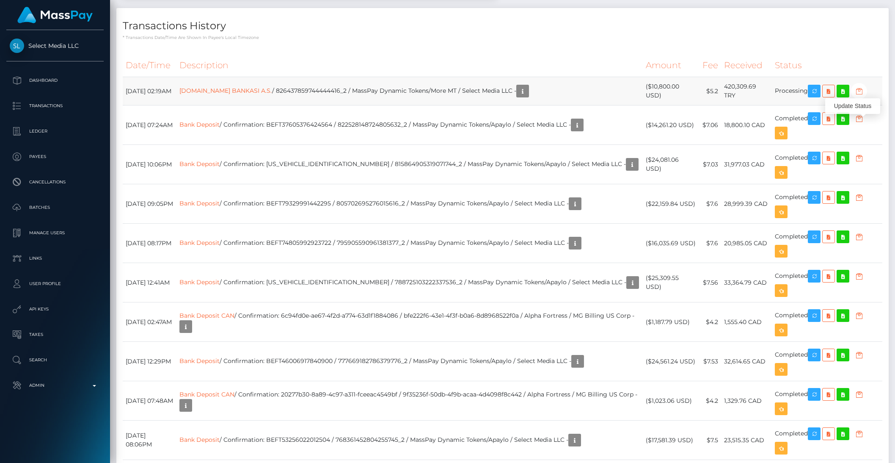
click at [864, 96] on icon "button" at bounding box center [859, 91] width 10 height 11
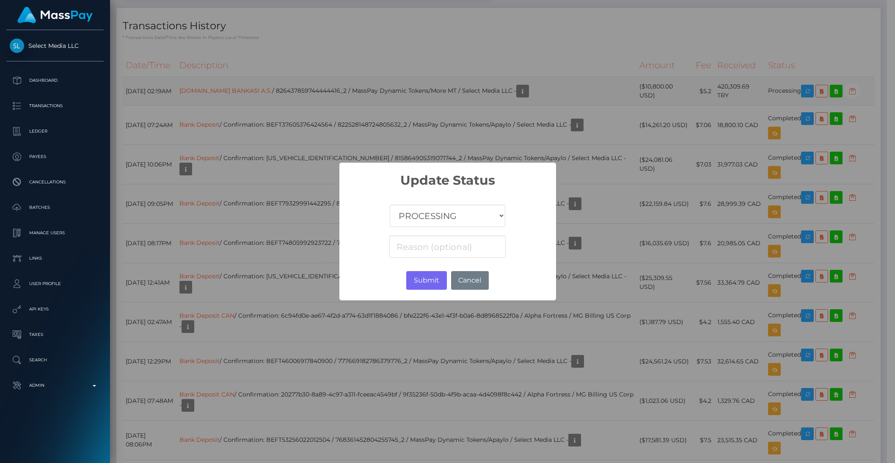
scroll to position [423132, 422988]
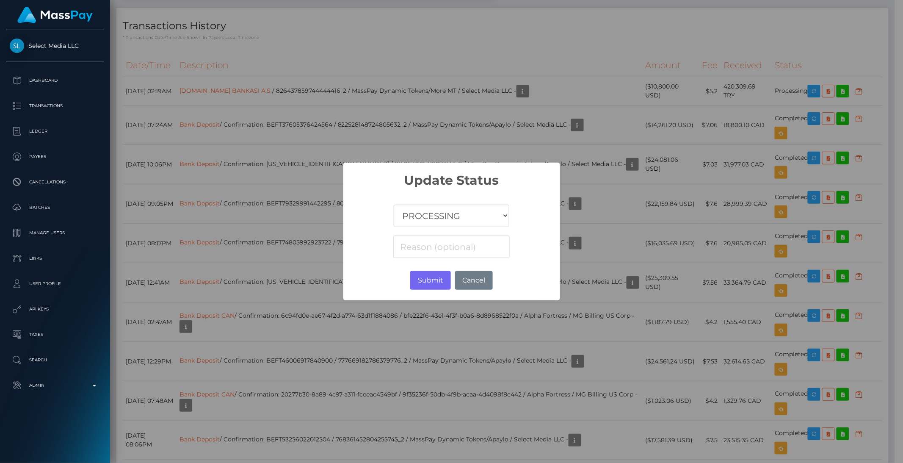
click at [480, 216] on select "COMPLETED CANCELLED READY_FOR_PICKUP PROCESSING" at bounding box center [451, 215] width 115 height 22
select select "CANCELLED"
click at [394, 204] on select "COMPLETED CANCELLED READY_FOR_PICKUP PROCESSING" at bounding box center [451, 215] width 115 height 22
click at [424, 282] on button "Submit" at bounding box center [430, 280] width 40 height 19
